Goal: Transaction & Acquisition: Download file/media

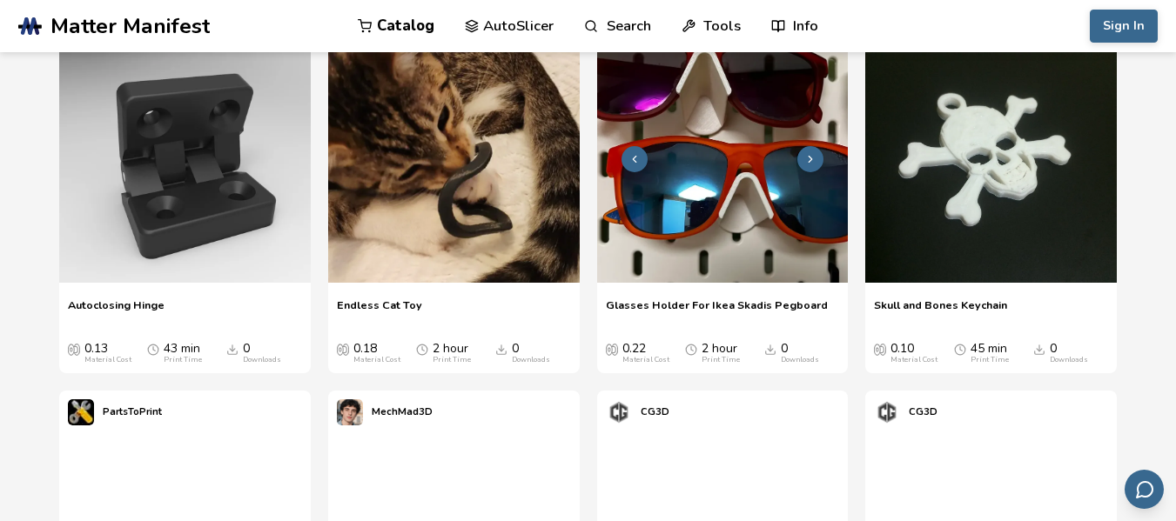
scroll to position [522, 0]
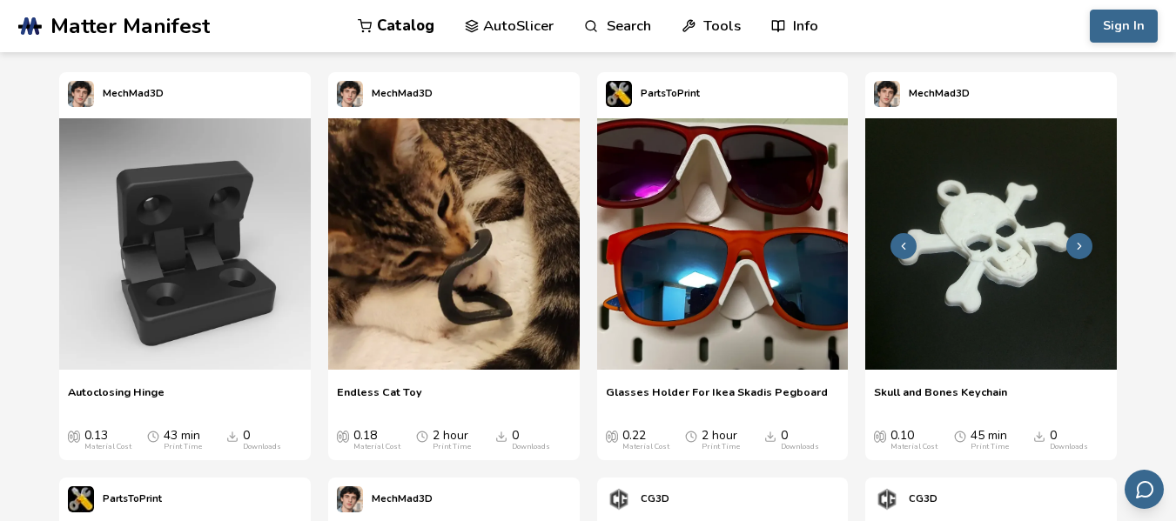
click at [984, 215] on img at bounding box center [991, 244] width 252 height 252
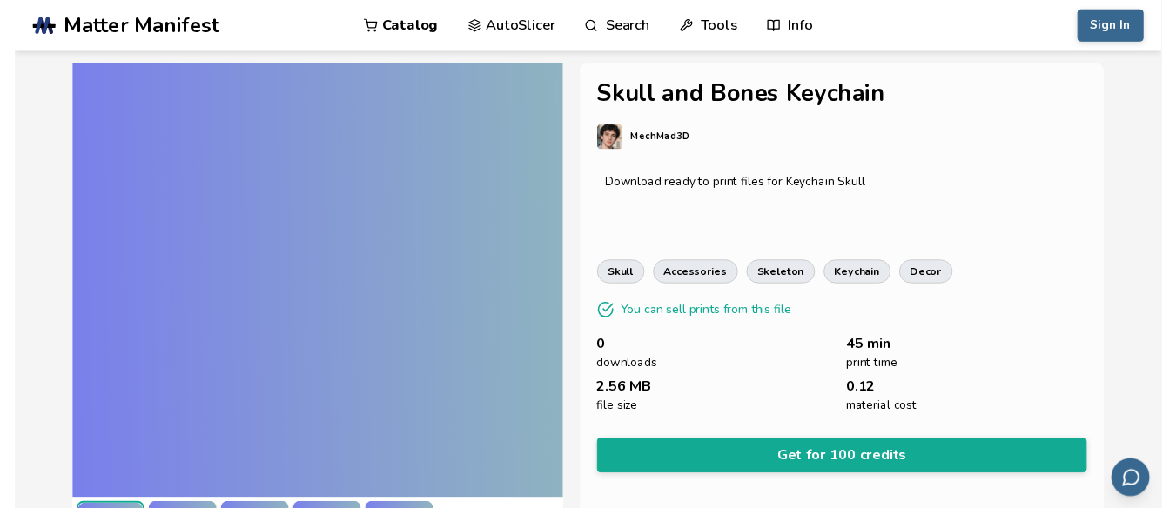
scroll to position [517, 0]
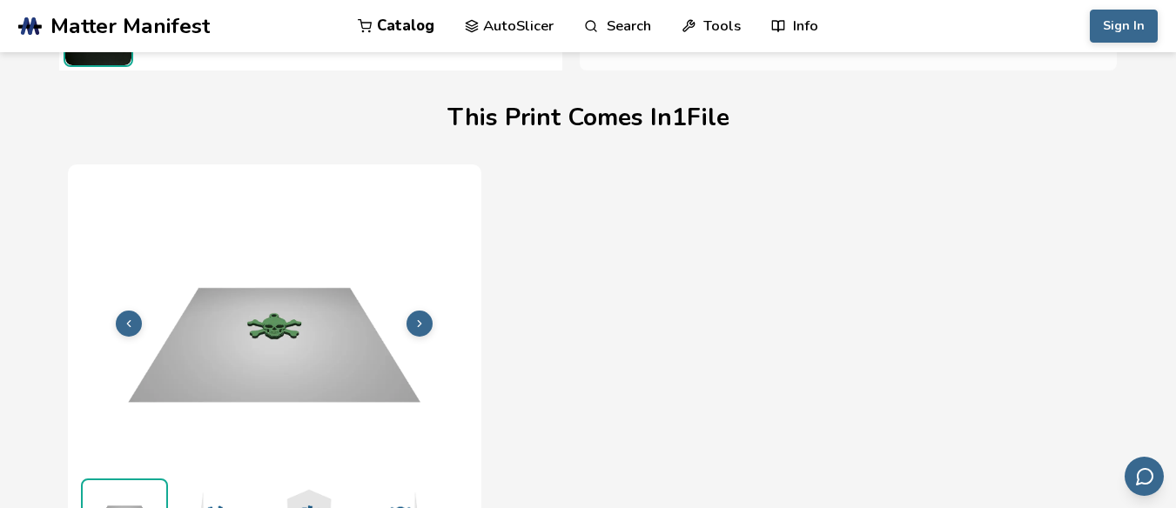
click at [425, 318] on icon at bounding box center [420, 324] width 12 height 12
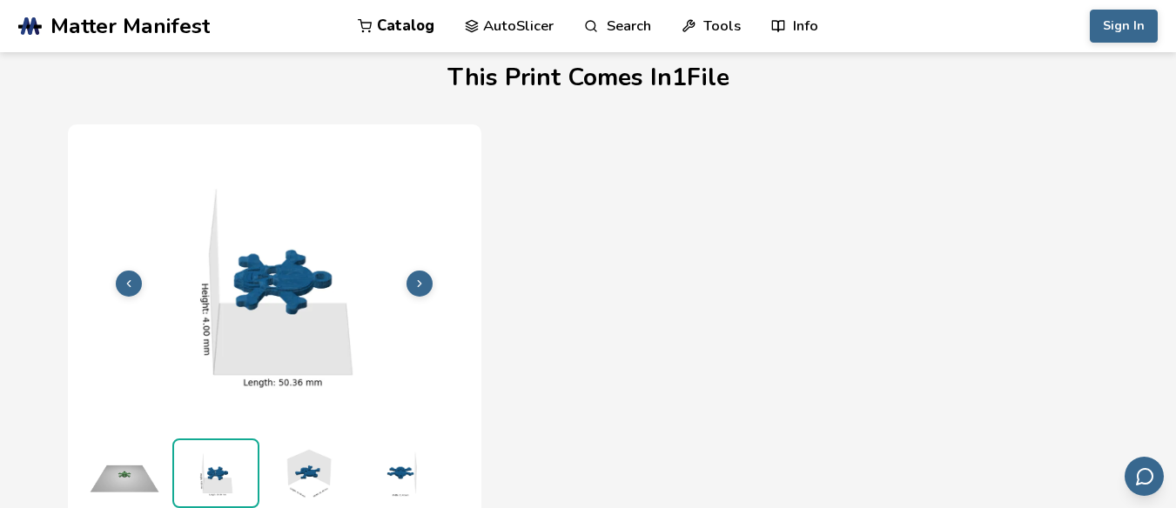
click at [416, 284] on icon at bounding box center [420, 284] width 12 height 12
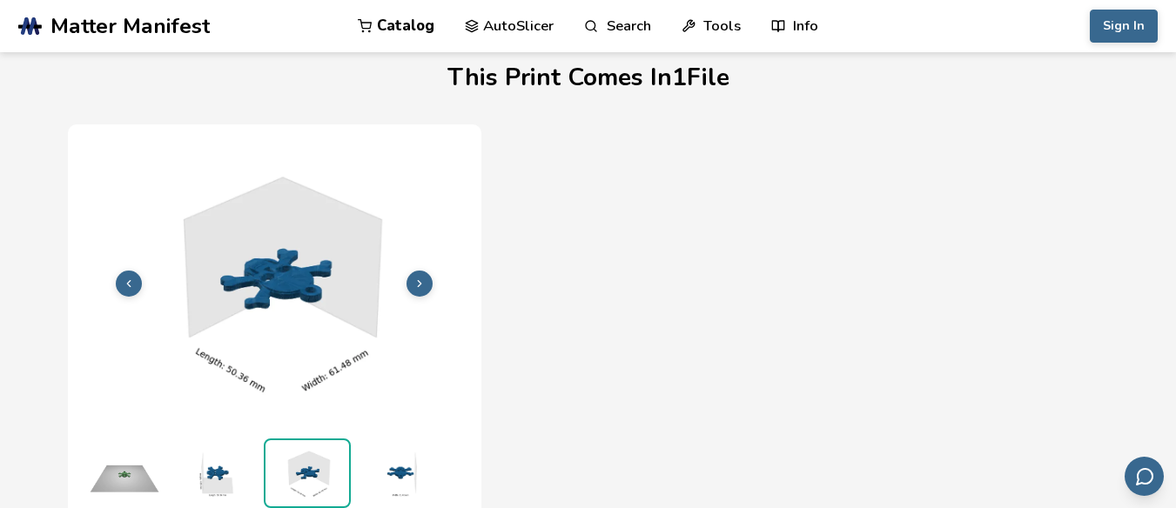
click at [417, 284] on icon at bounding box center [420, 284] width 12 height 12
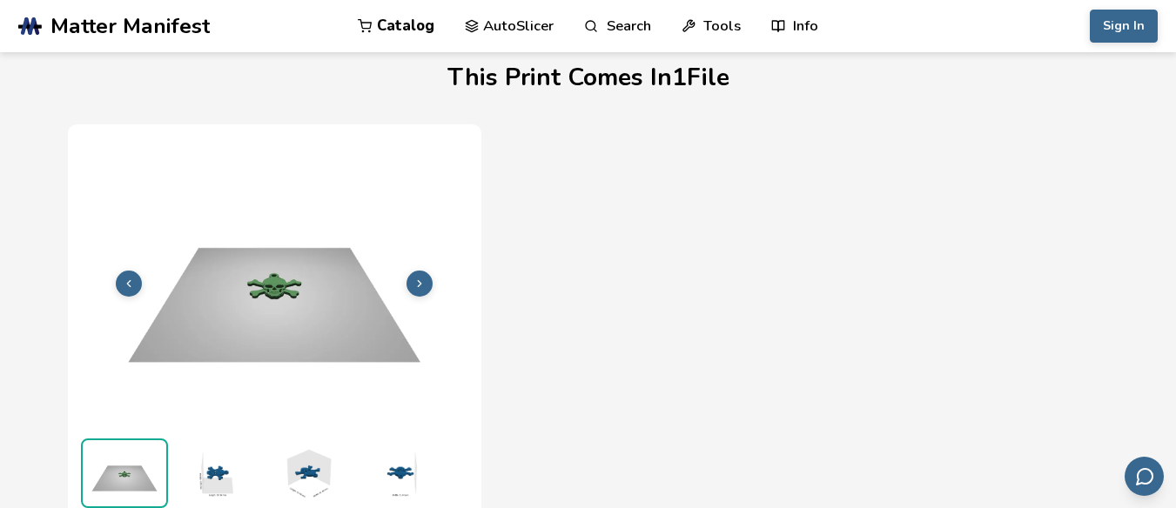
click at [417, 284] on icon at bounding box center [420, 284] width 12 height 12
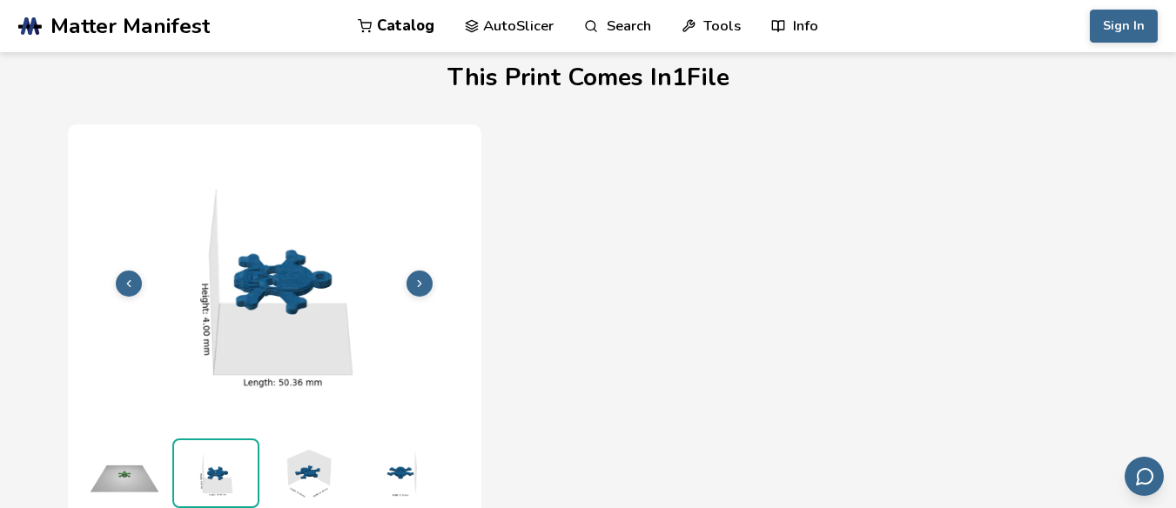
click at [417, 284] on icon at bounding box center [420, 284] width 12 height 12
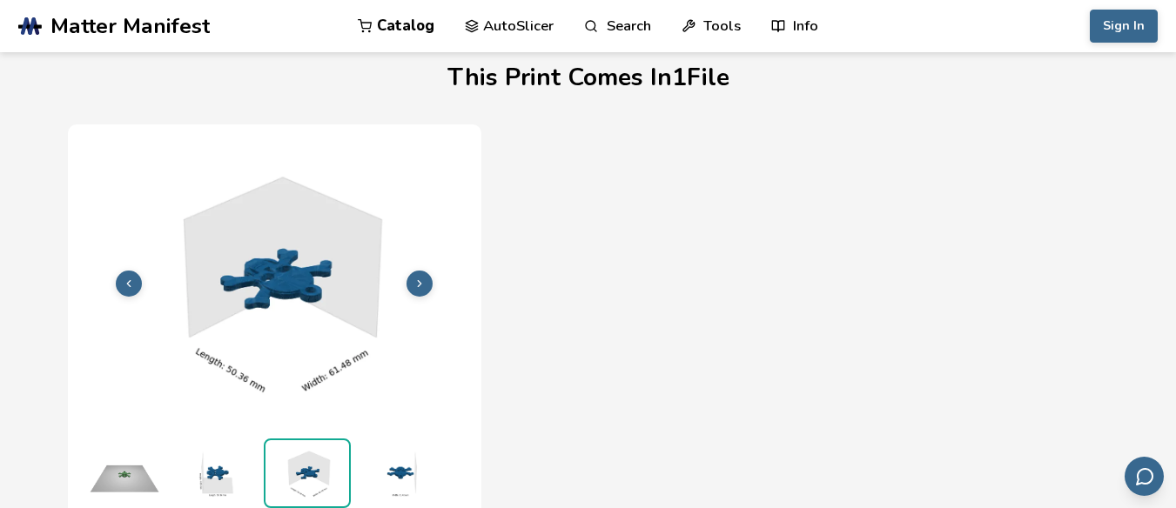
click at [417, 284] on icon at bounding box center [420, 284] width 12 height 12
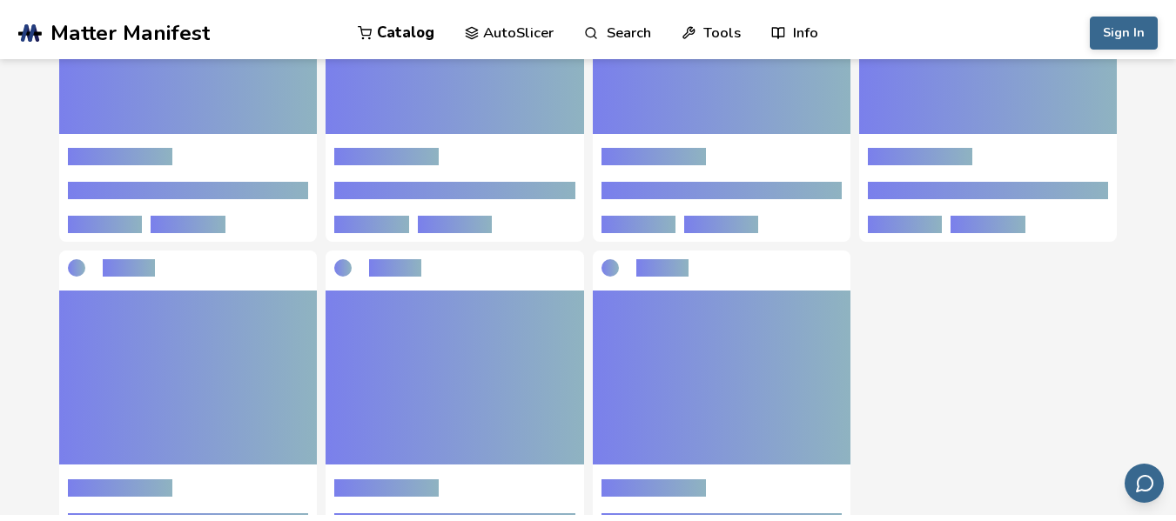
scroll to position [522, 0]
